Goal: Task Accomplishment & Management: Use online tool/utility

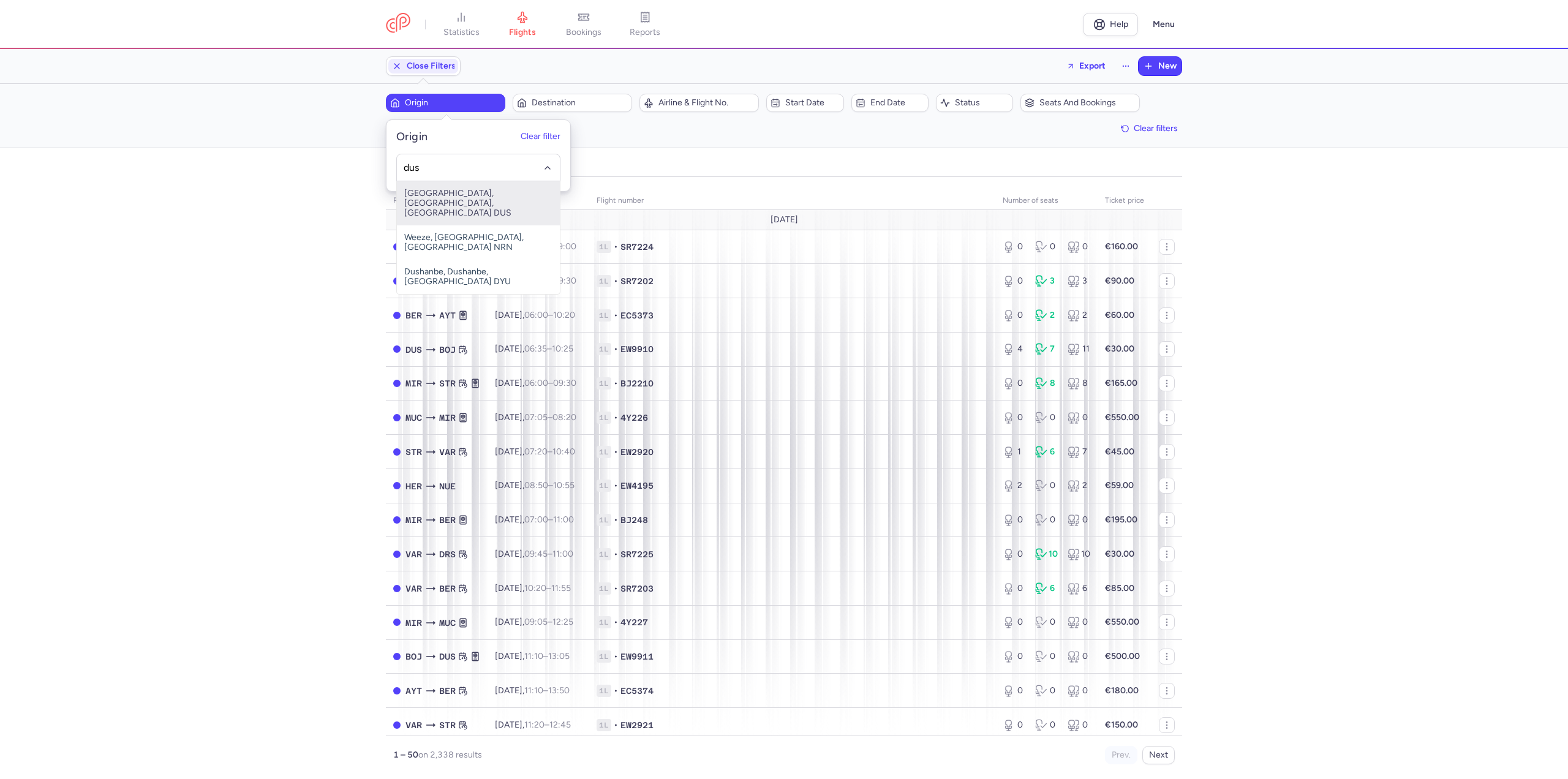
click at [437, 191] on span "[GEOGRAPHIC_DATA], [GEOGRAPHIC_DATA], [GEOGRAPHIC_DATA] DUS" at bounding box center [479, 203] width 163 height 44
type input "dus"
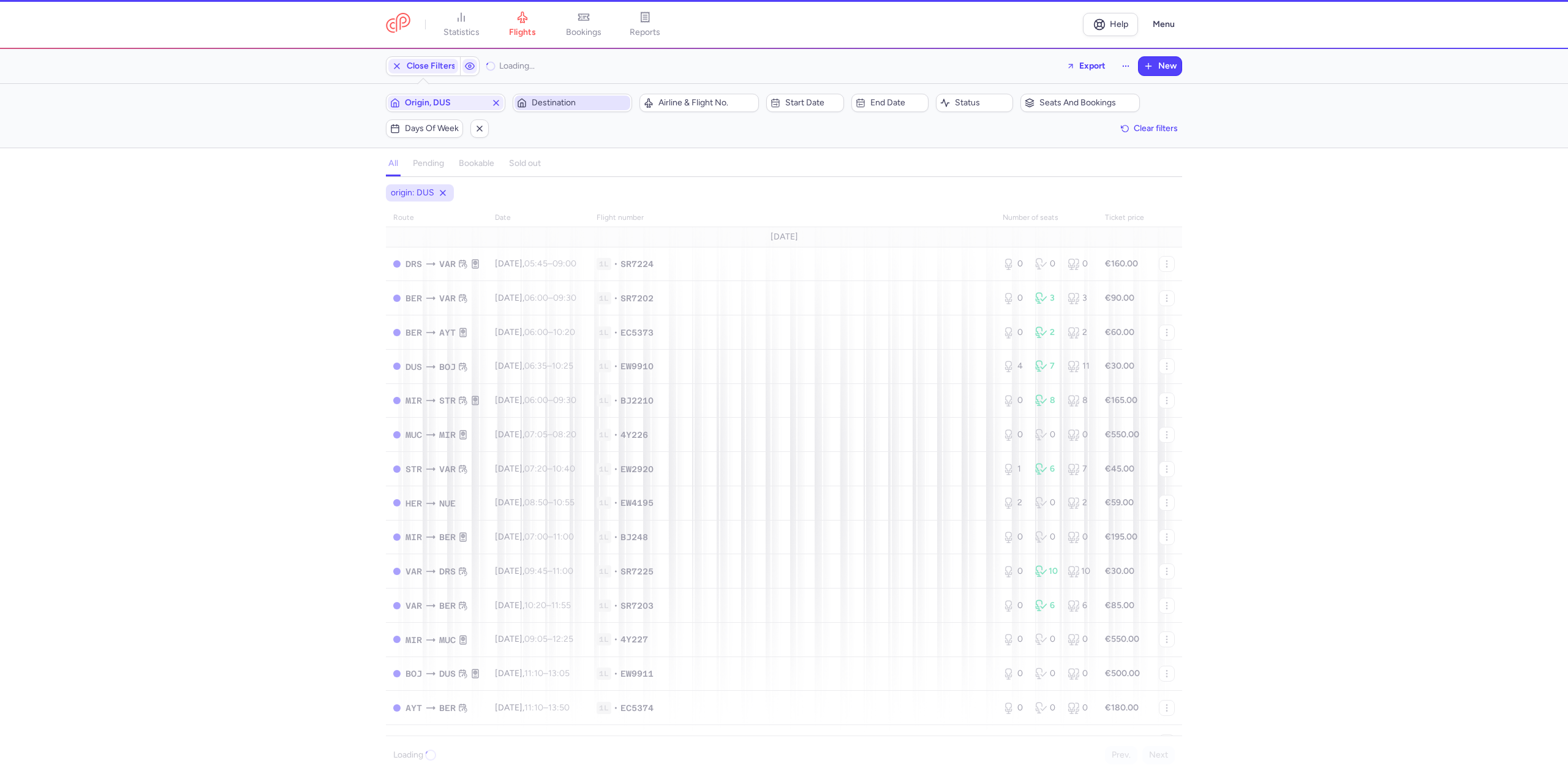
click at [548, 102] on span "Destination" at bounding box center [580, 103] width 96 height 9
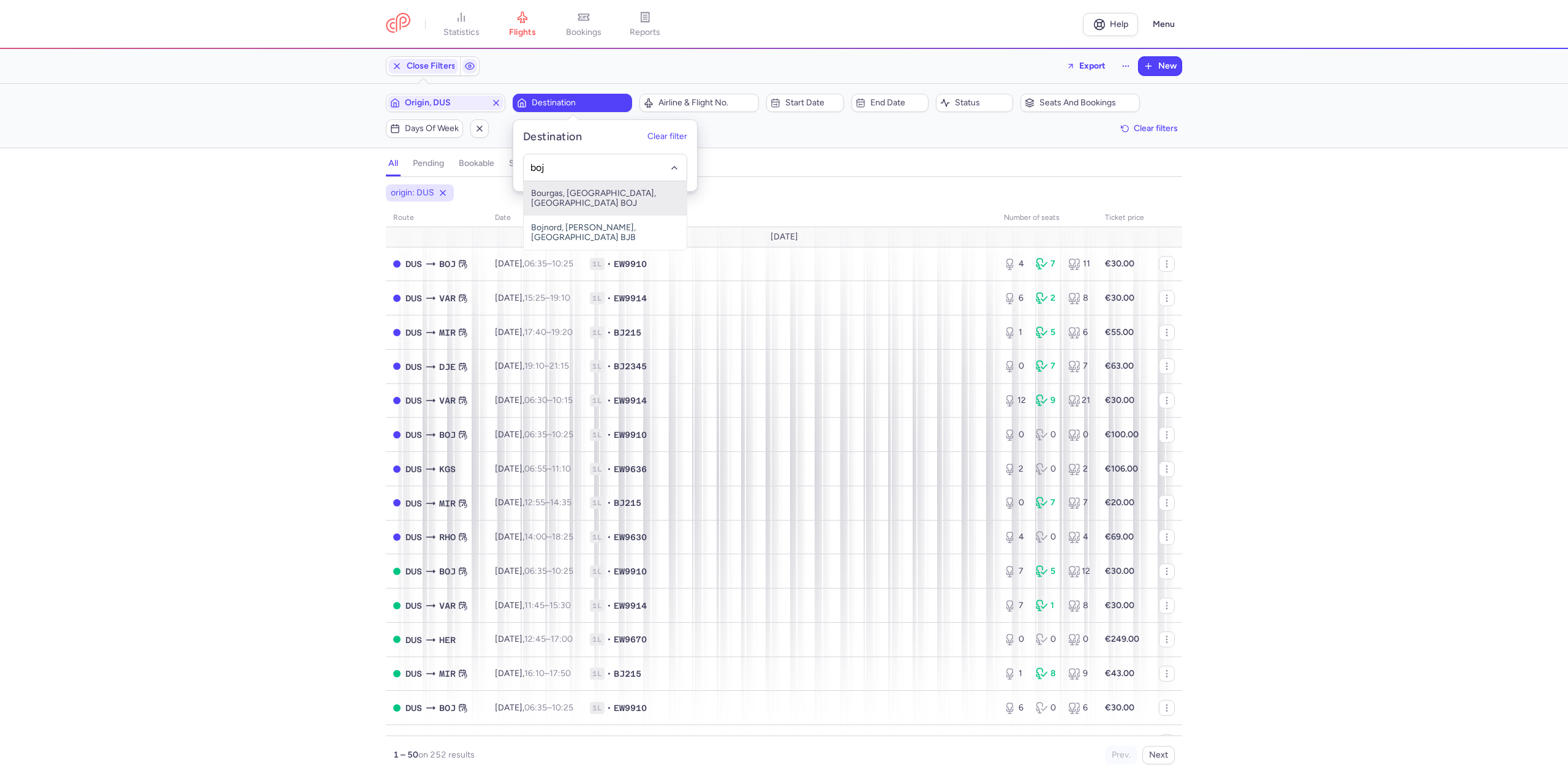
click at [583, 195] on span "Bourgas, [GEOGRAPHIC_DATA], [GEOGRAPHIC_DATA] BOJ" at bounding box center [605, 198] width 163 height 35
type input "boj"
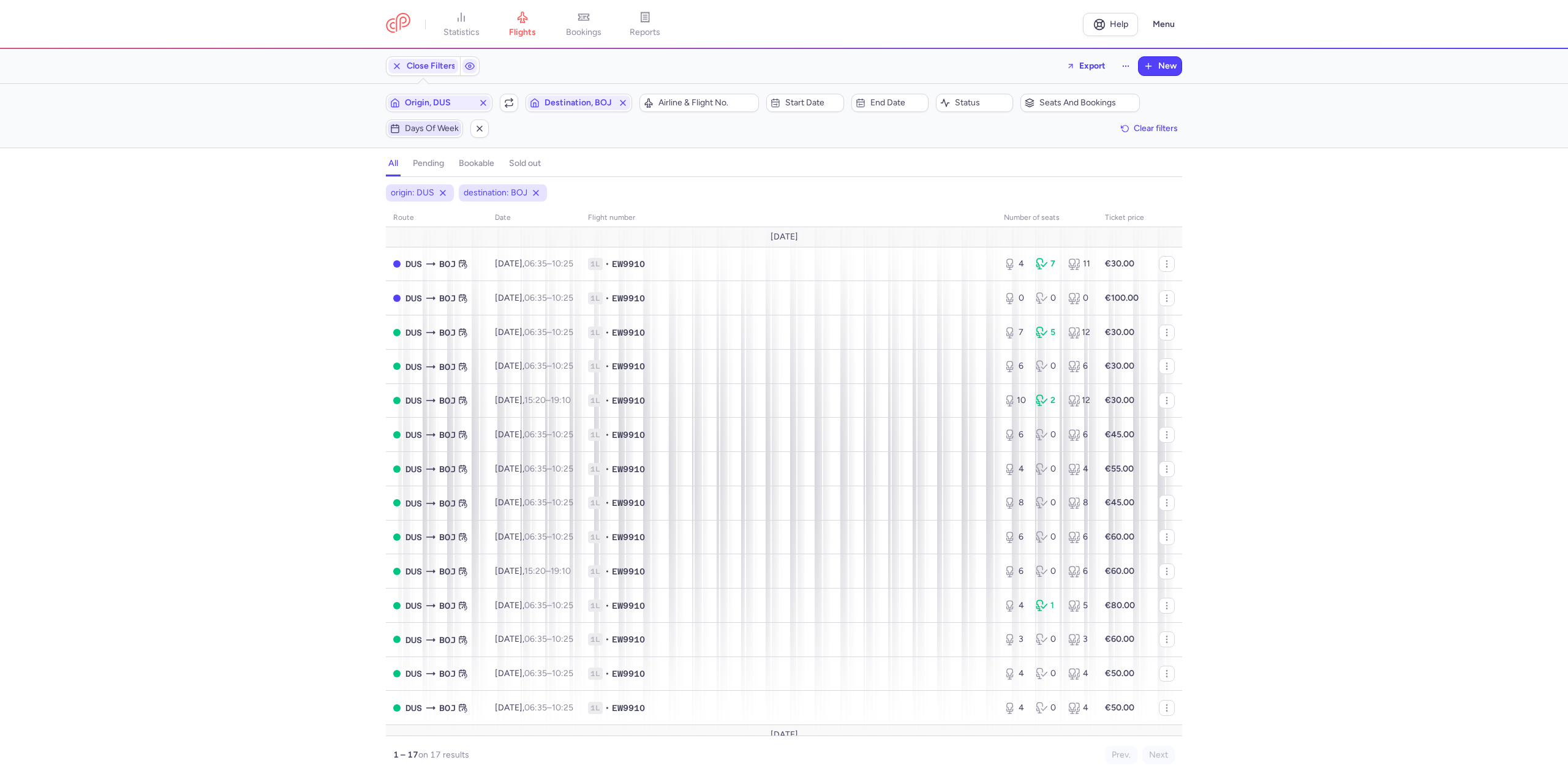
click at [444, 127] on span "Days of week" at bounding box center [432, 128] width 54 height 9
click at [391, 186] on input "F" at bounding box center [397, 189] width 19 height 19
checkbox input "true"
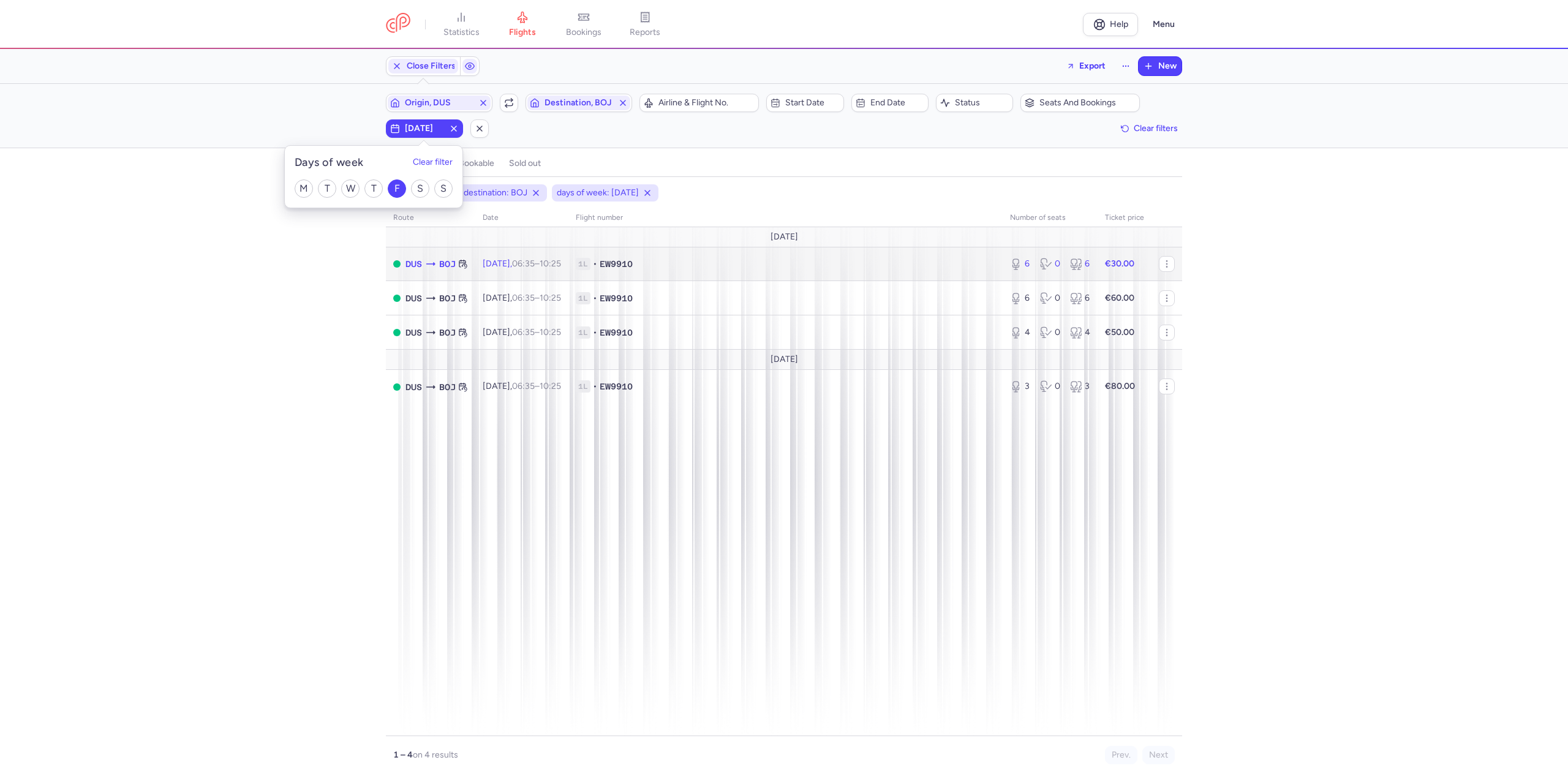
click at [491, 269] on td "[DATE] 06:35 – 10:25 +0" at bounding box center [522, 264] width 94 height 35
select select "days"
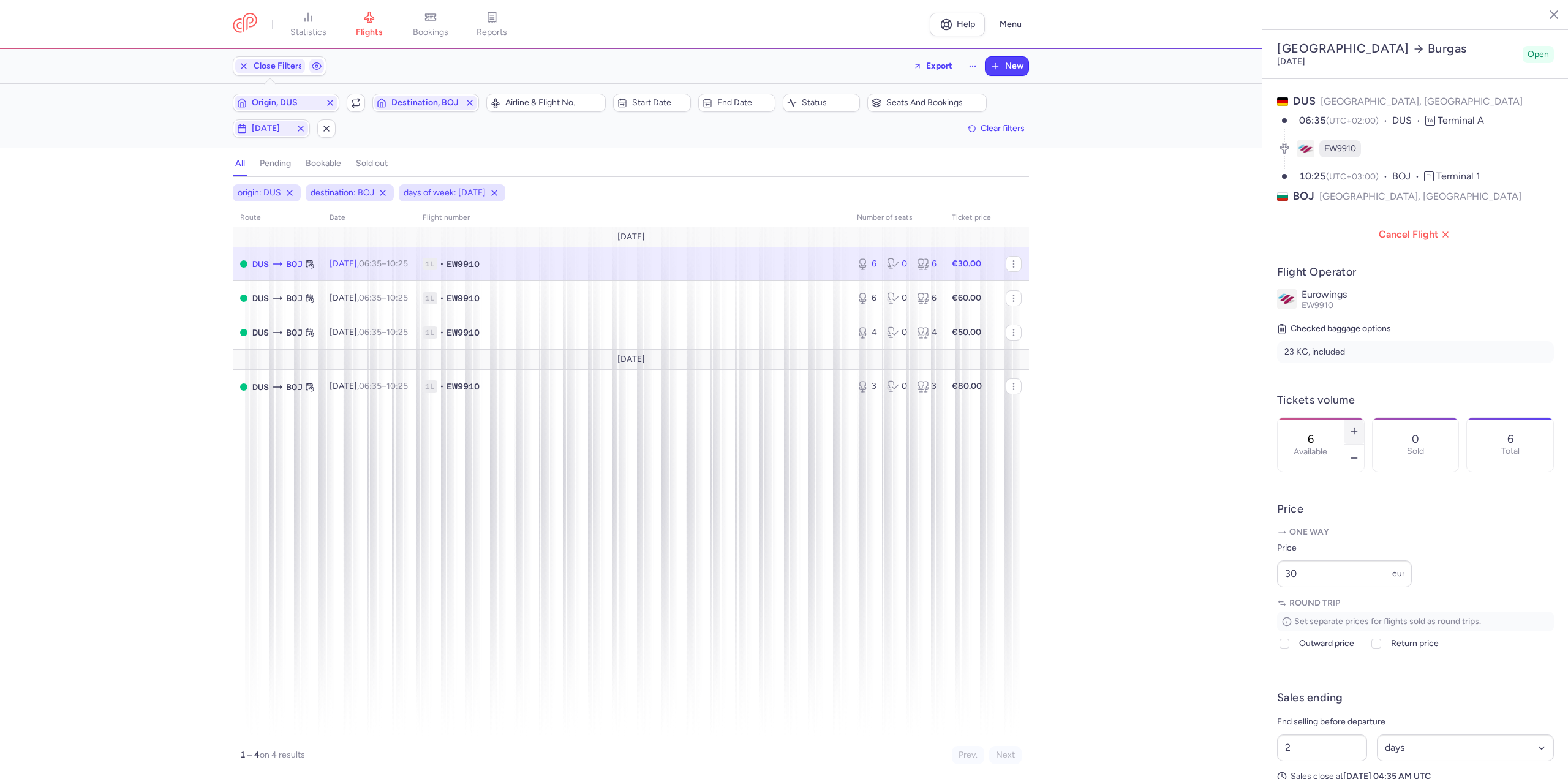
click at [1364, 418] on button "button" at bounding box center [1354, 431] width 20 height 27
type input "8"
click at [1326, 766] on button "Save changes" at bounding box center [1317, 755] width 81 height 27
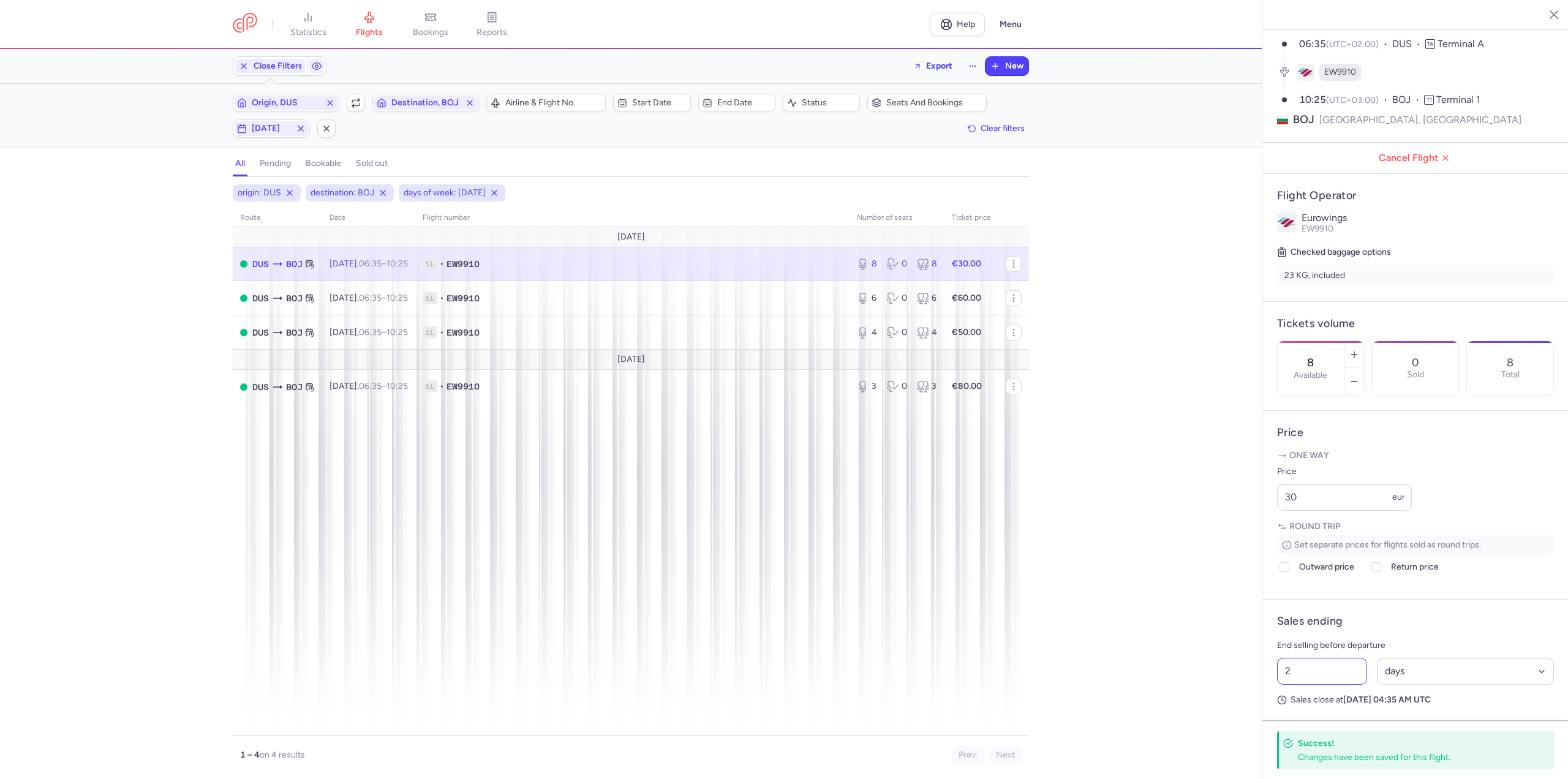
scroll to position [153, 0]
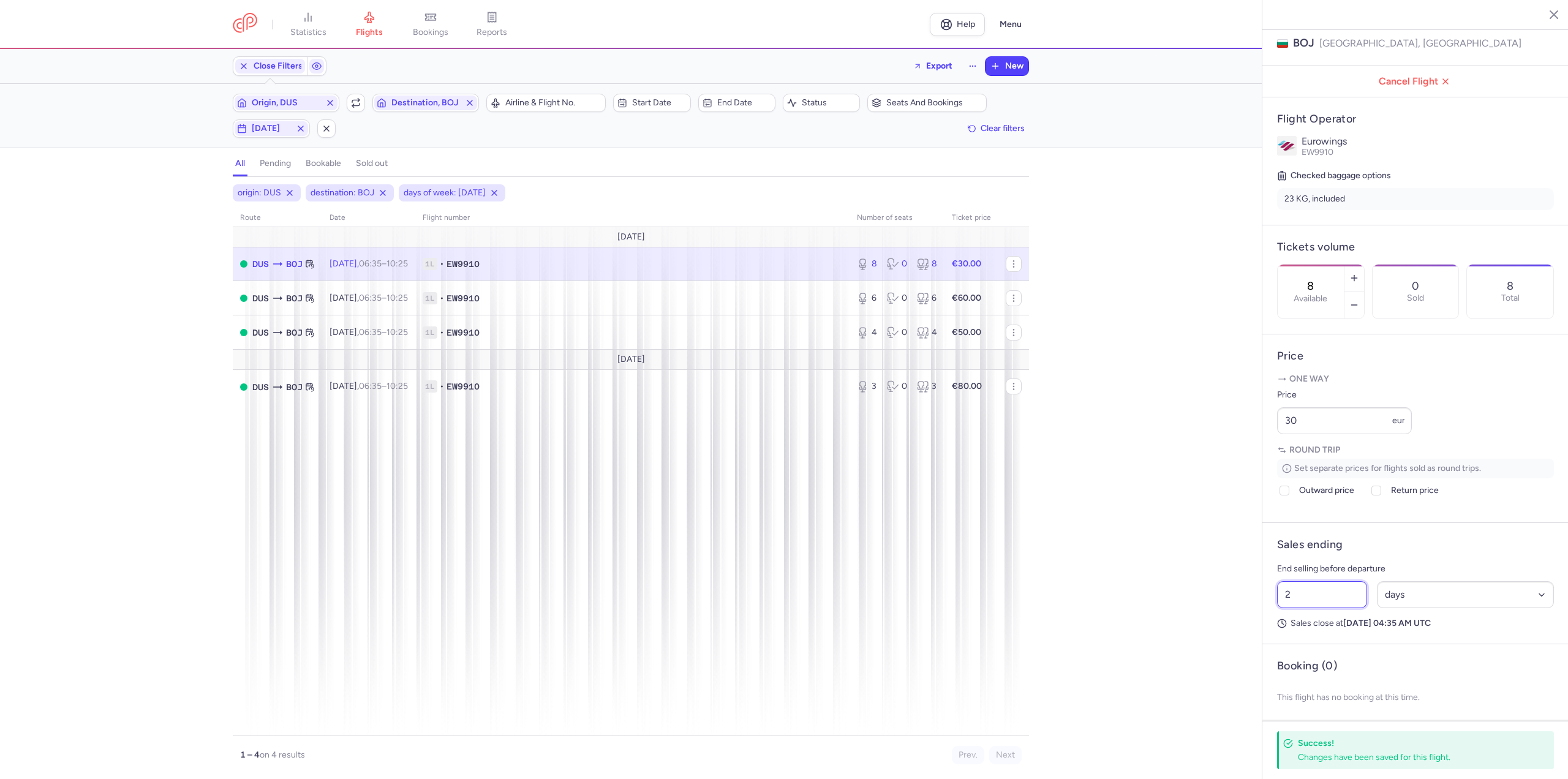
drag, startPoint x: 1304, startPoint y: 632, endPoint x: 1242, endPoint y: 630, distance: 62.0
click at [1242, 630] on div "statistics flights bookings reports Help Menu Close Filters Export New Filters …" at bounding box center [784, 389] width 1568 height 779
type input "1"
click at [1282, 760] on button "Save changes" at bounding box center [1317, 755] width 81 height 27
click at [394, 108] on span "Destination, BOJ" at bounding box center [425, 103] width 68 height 9
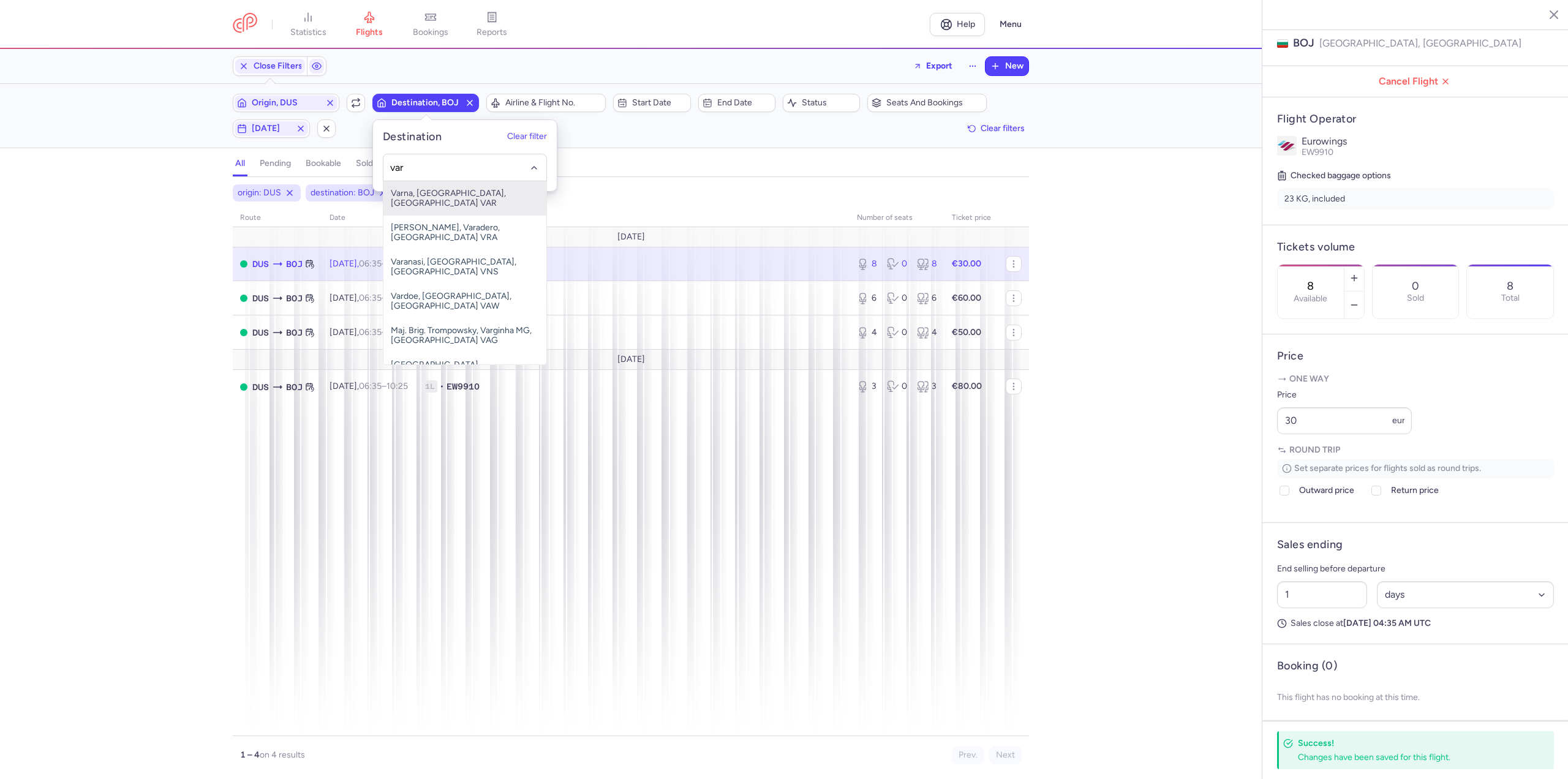
click at [415, 196] on span "Varna, [GEOGRAPHIC_DATA], [GEOGRAPHIC_DATA] VAR" at bounding box center [465, 198] width 163 height 35
type input "var"
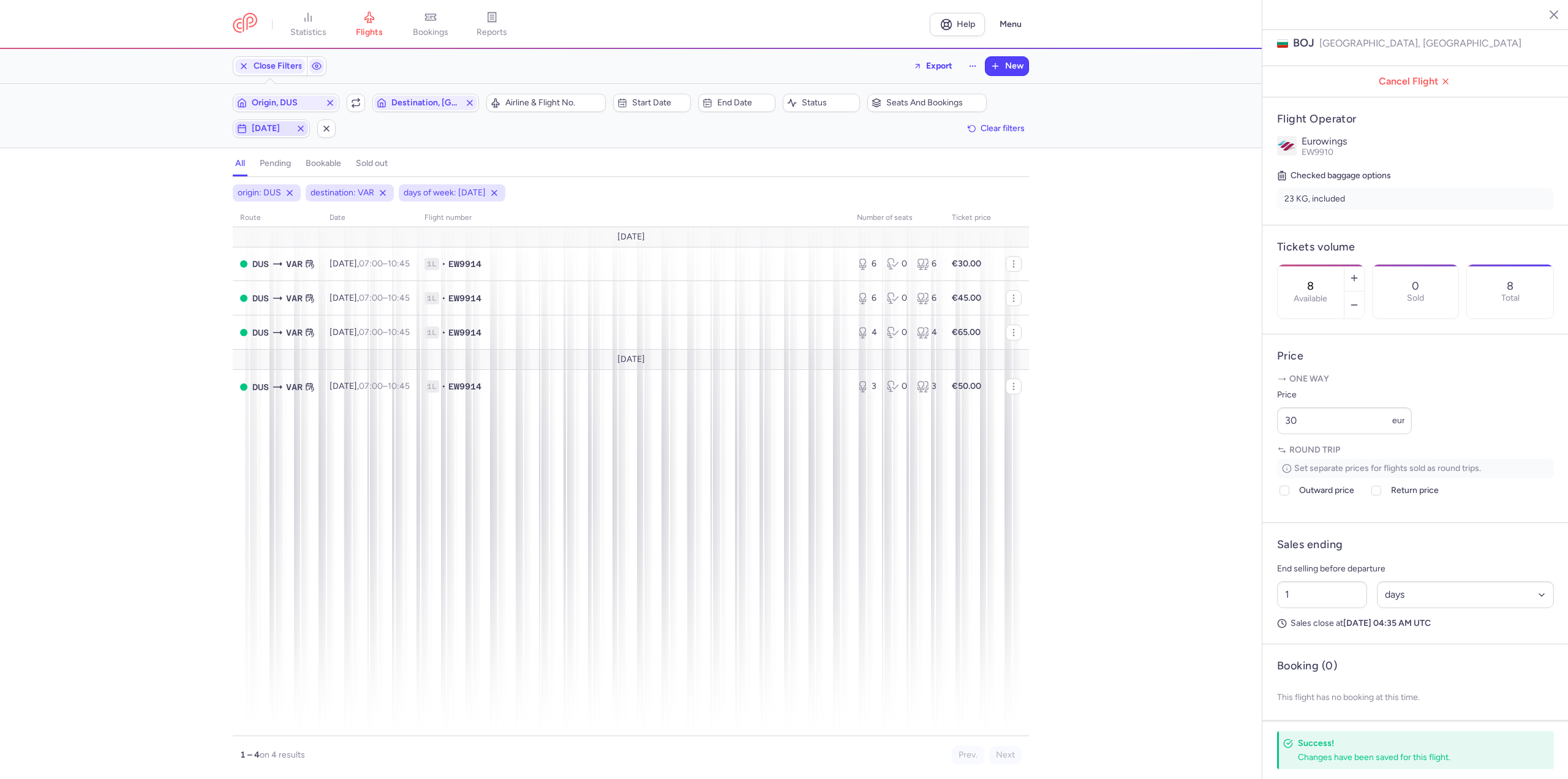
click at [270, 125] on span "[DATE]" at bounding box center [271, 128] width 39 height 9
click at [241, 186] on input "F" at bounding box center [244, 189] width 19 height 19
checkbox input "false"
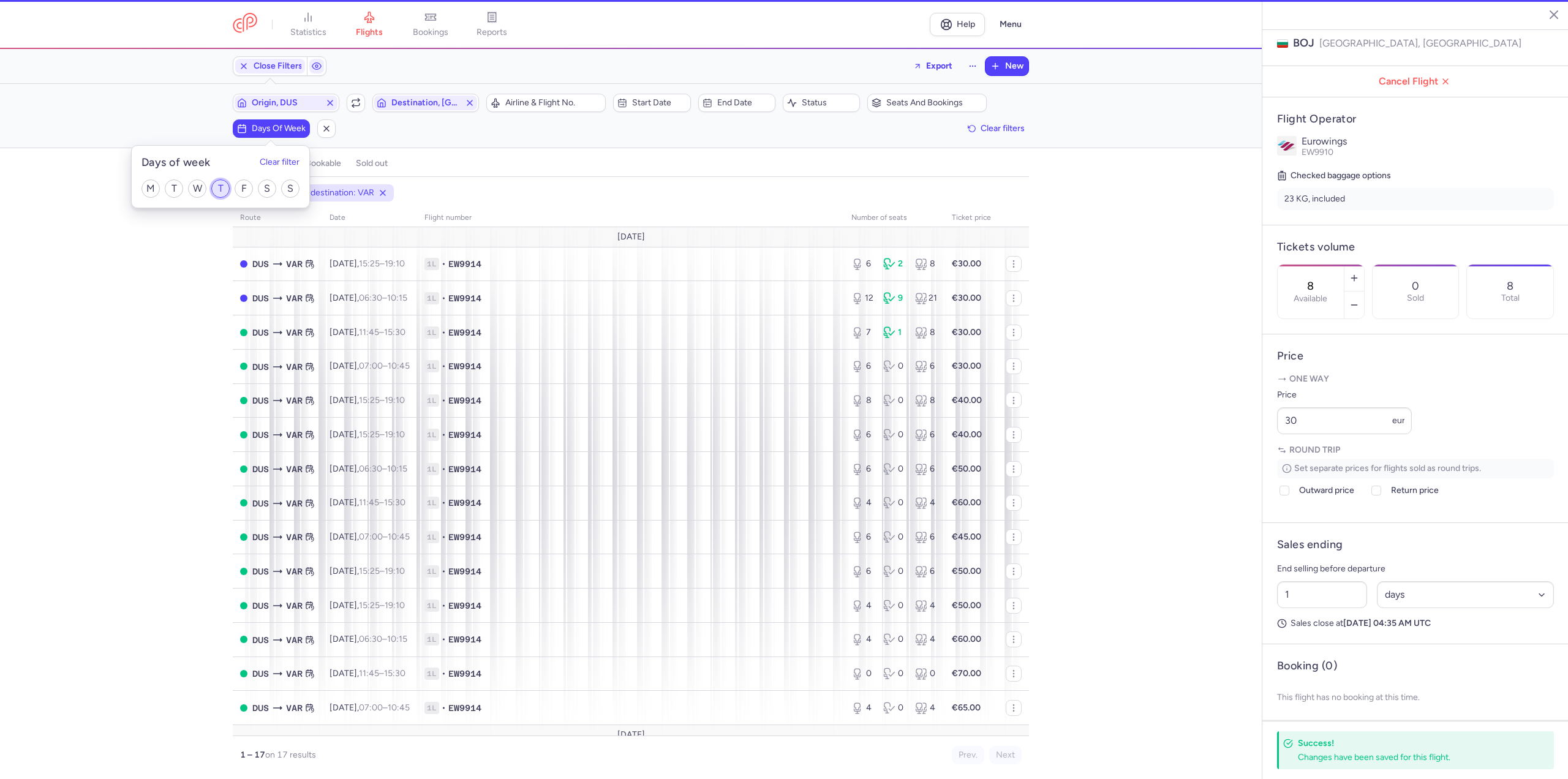
click at [218, 189] on input "T" at bounding box center [221, 189] width 19 height 19
checkbox input "true"
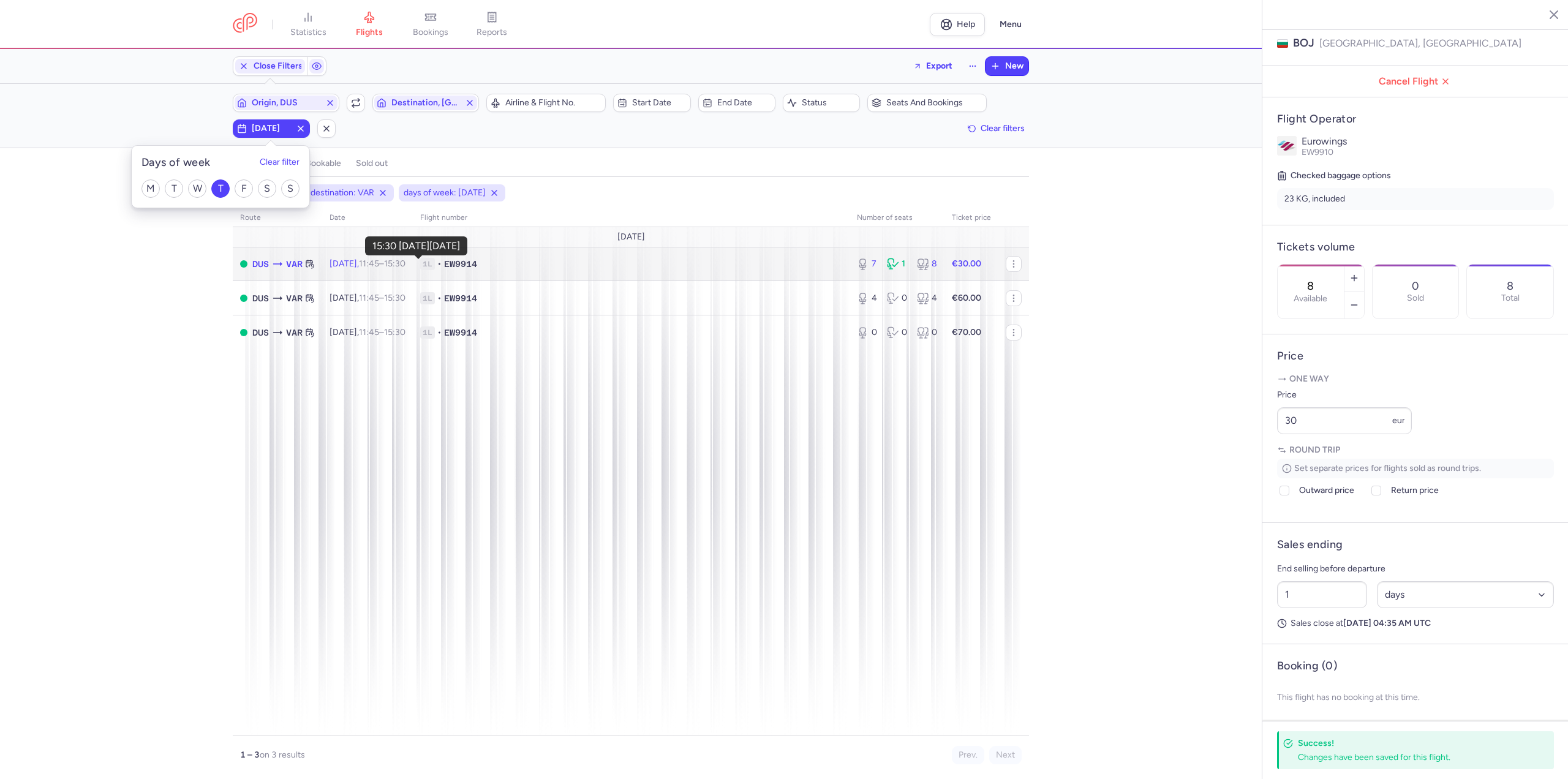
click at [406, 263] on time "15:30 +0" at bounding box center [395, 264] width 22 height 10
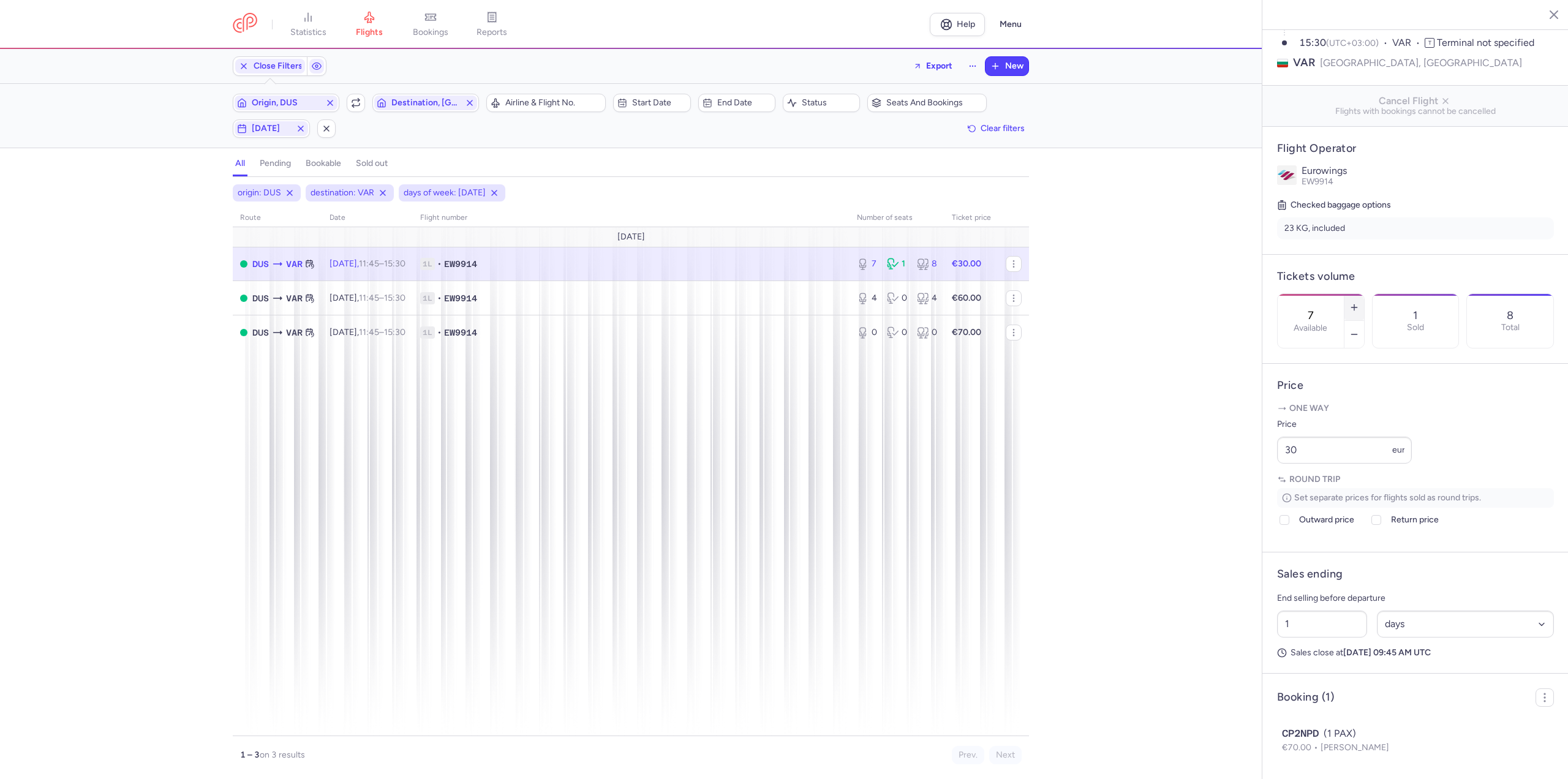
click at [1364, 295] on button "button" at bounding box center [1354, 308] width 20 height 27
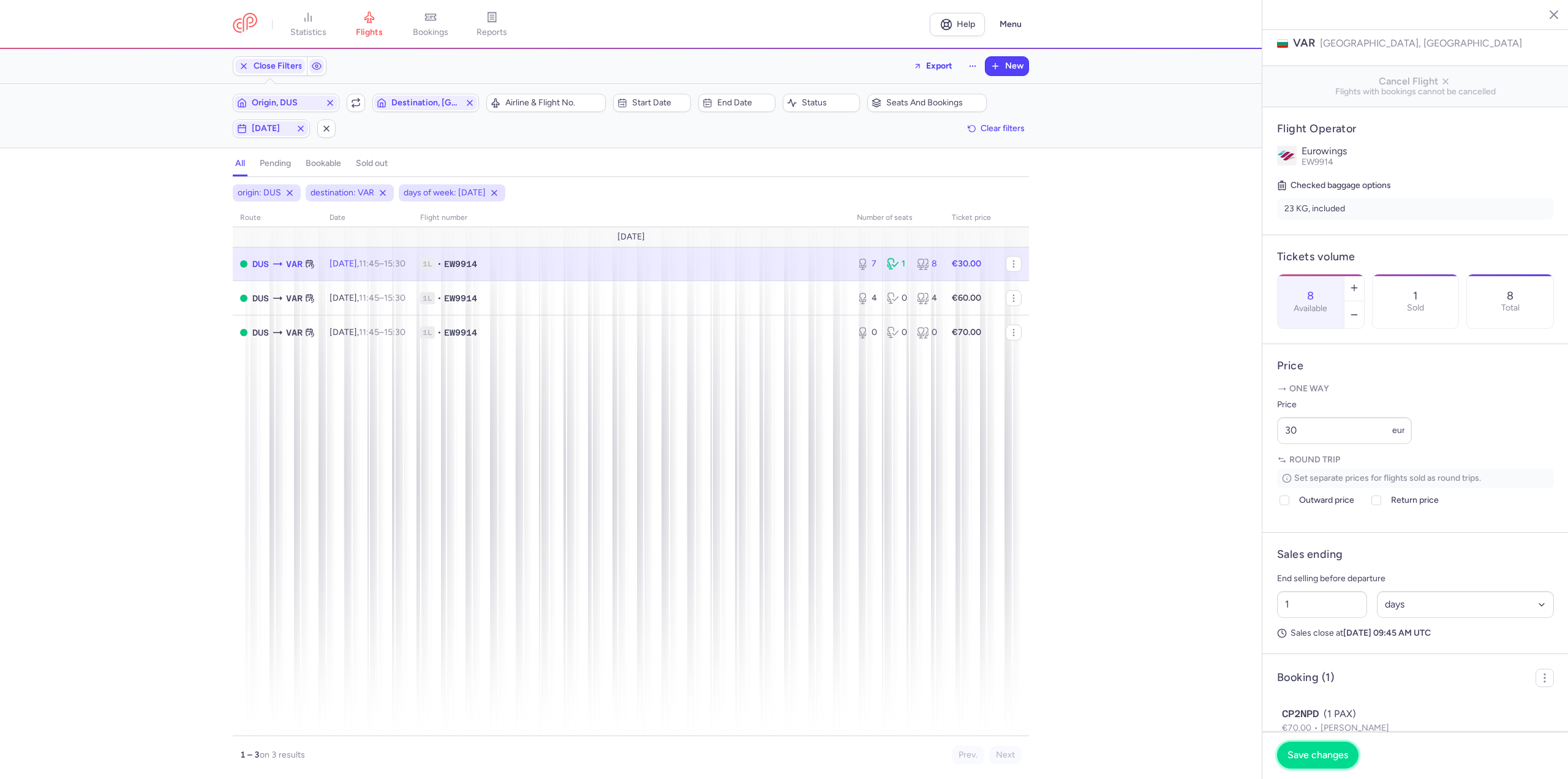
click at [1315, 753] on span "Save changes" at bounding box center [1317, 756] width 61 height 11
click at [1364, 275] on button "button" at bounding box center [1354, 288] width 20 height 27
type input "10"
click at [1325, 750] on span "Save changes" at bounding box center [1317, 756] width 61 height 11
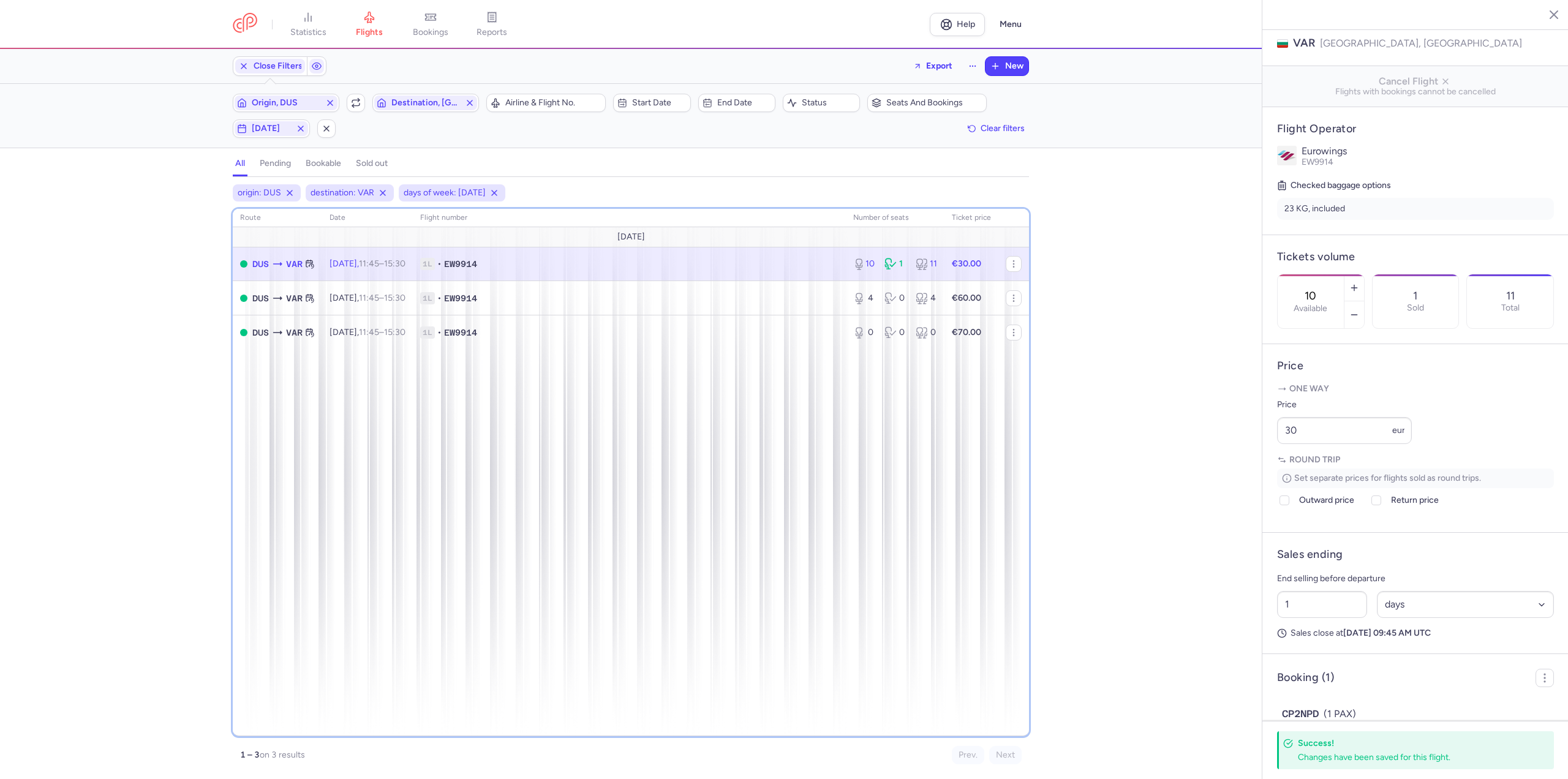
click at [656, 635] on div "route date Flight number number of seats Ticket price [DATE] DUS VAR [DATE] 11:…" at bounding box center [631, 472] width 797 height 527
click at [145, 540] on div "origin: DUS destination: VAR days of week: [DATE] route date Flight number numb…" at bounding box center [631, 482] width 1262 height 595
